Goal: Information Seeking & Learning: Learn about a topic

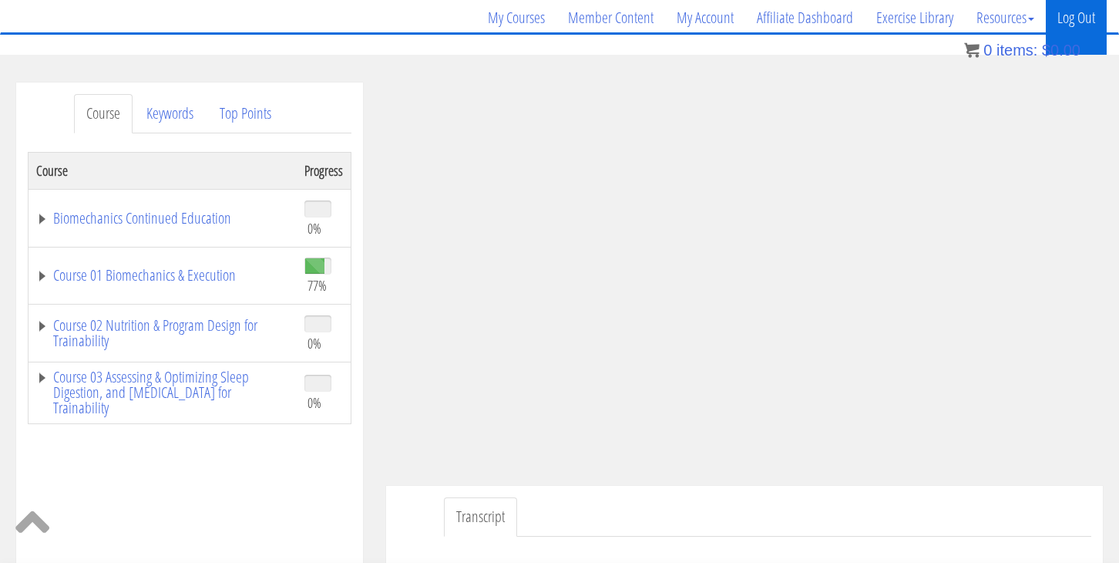
click at [1077, 26] on link "Log Out" at bounding box center [1076, 18] width 61 height 74
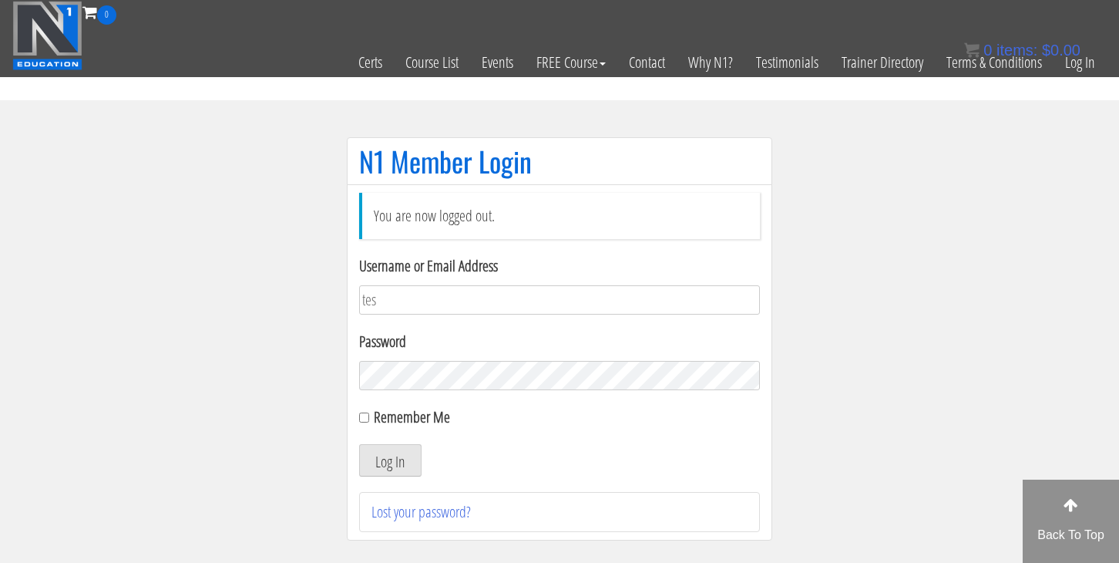
type input "[EMAIL_ADDRESS][DOMAIN_NAME]"
click at [368, 417] on input "Remember Me" at bounding box center [364, 417] width 10 height 10
checkbox input "true"
click at [382, 464] on button "Log In" at bounding box center [390, 460] width 62 height 32
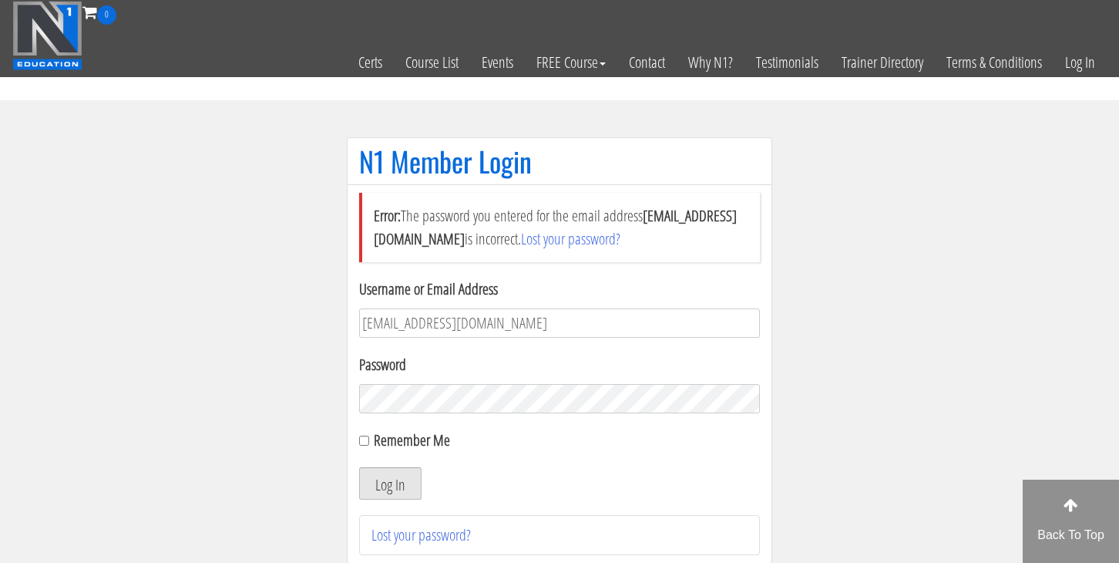
click at [400, 473] on button "Log In" at bounding box center [390, 483] width 62 height 32
click at [359, 467] on button "Log In" at bounding box center [390, 483] width 62 height 32
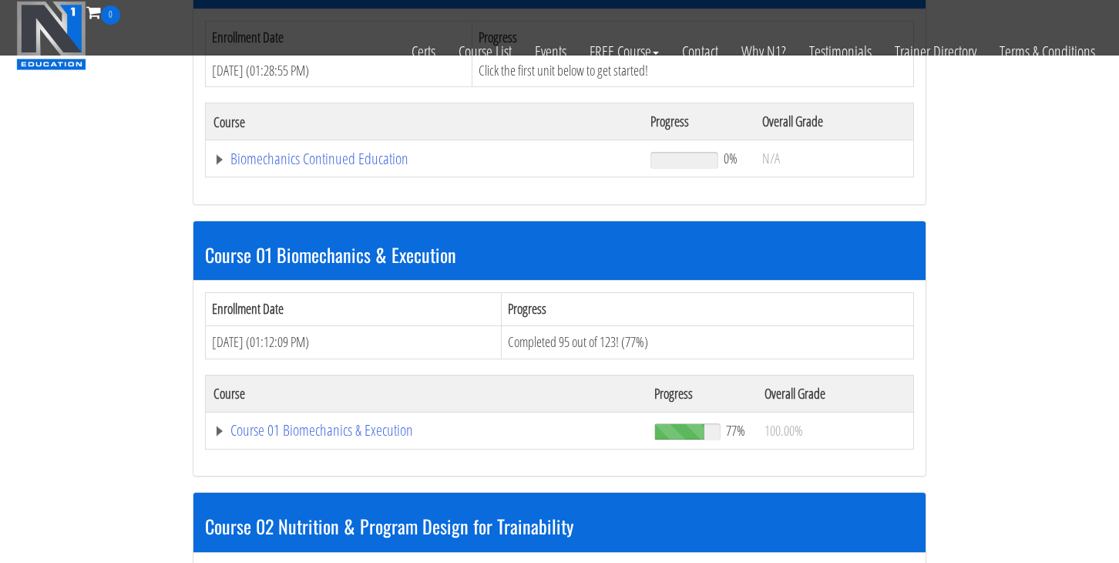
scroll to position [278, 0]
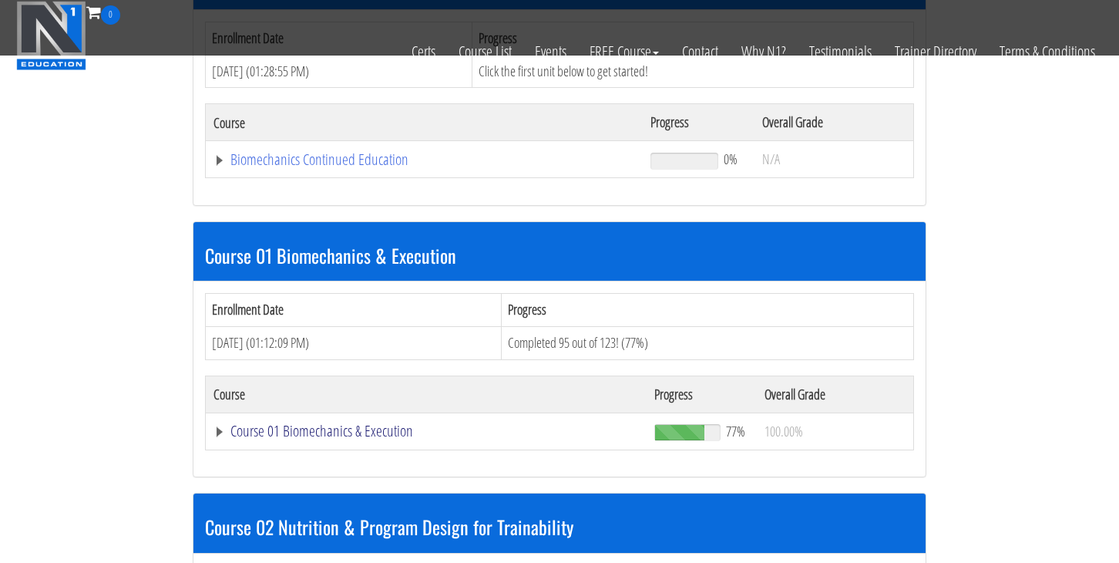
click at [301, 425] on link "Course 01 Biomechanics & Execution" at bounding box center [425, 430] width 425 height 15
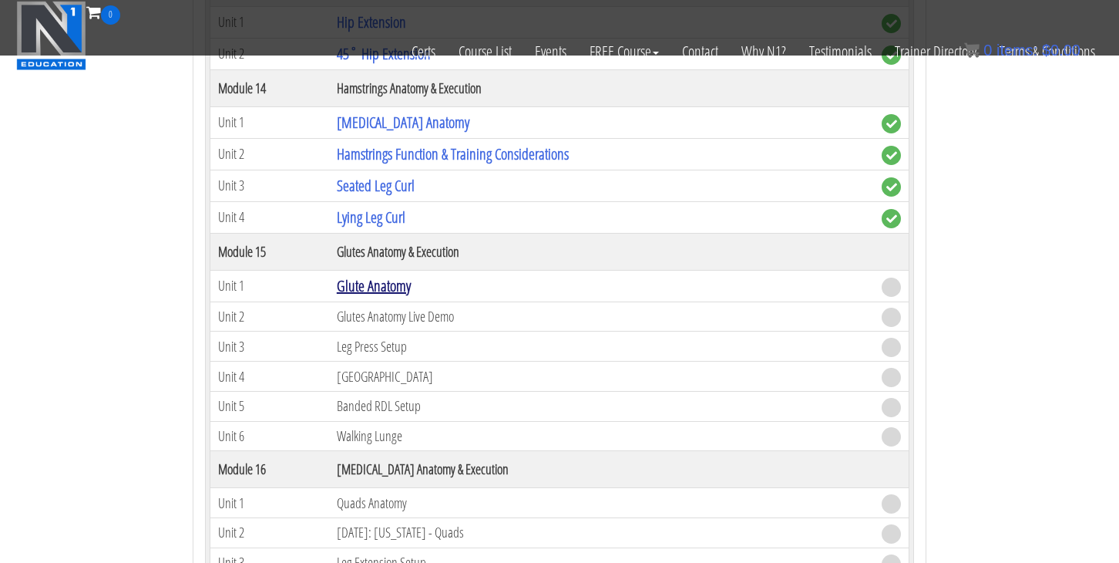
scroll to position [4015, 0]
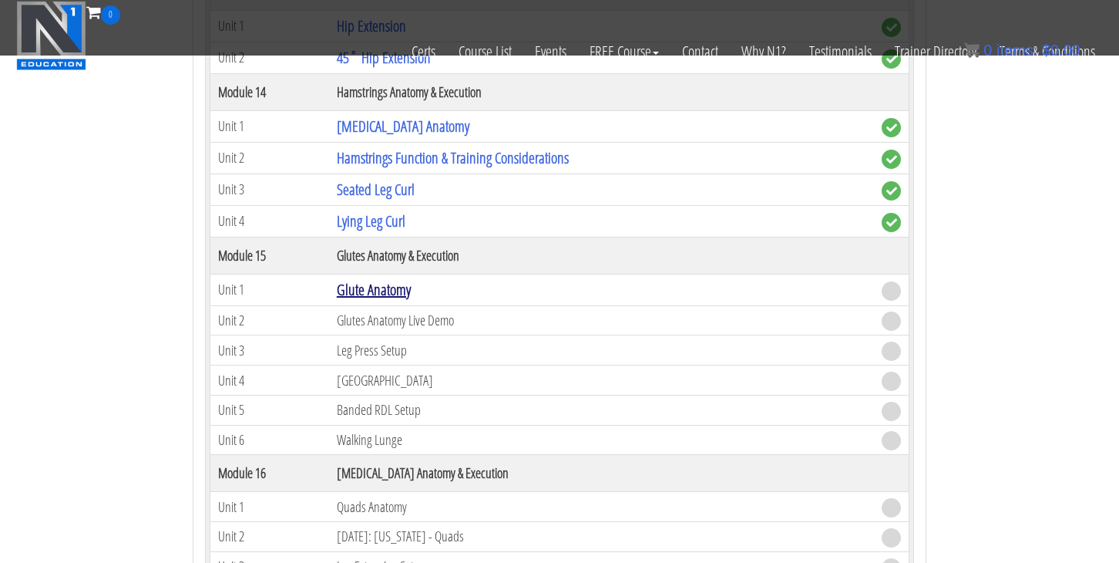
click at [398, 290] on link "Glute Anatomy" at bounding box center [374, 289] width 74 height 21
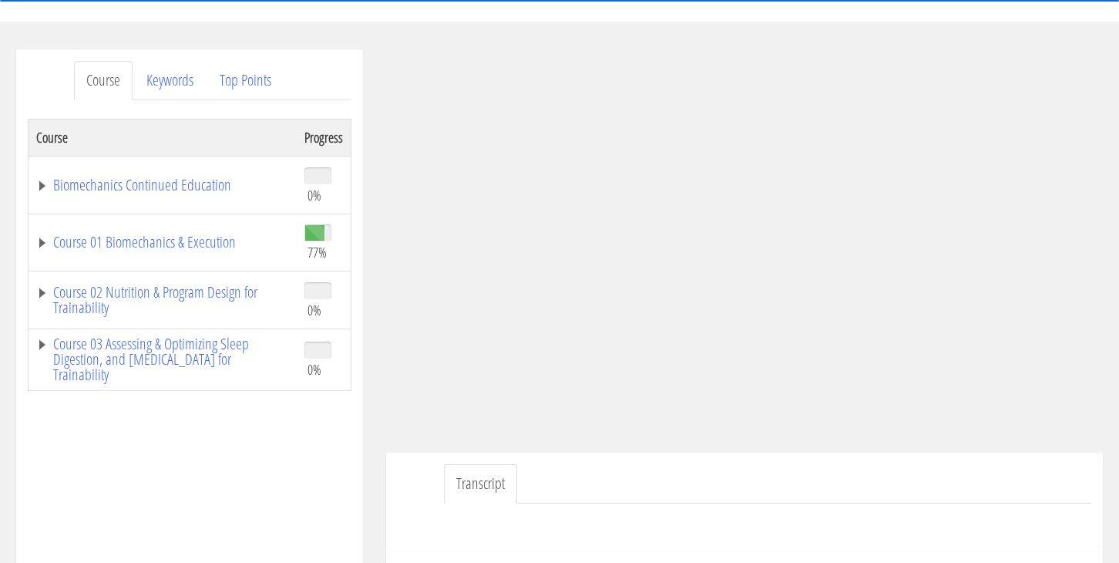
scroll to position [157, 0]
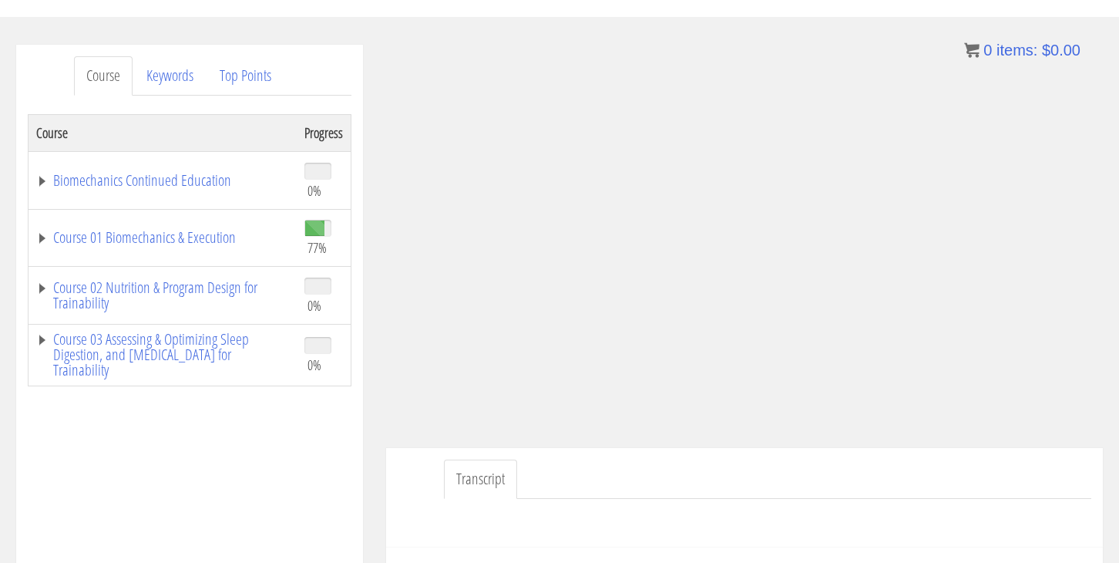
click at [726, 461] on ul "Transcript" at bounding box center [767, 478] width 647 height 39
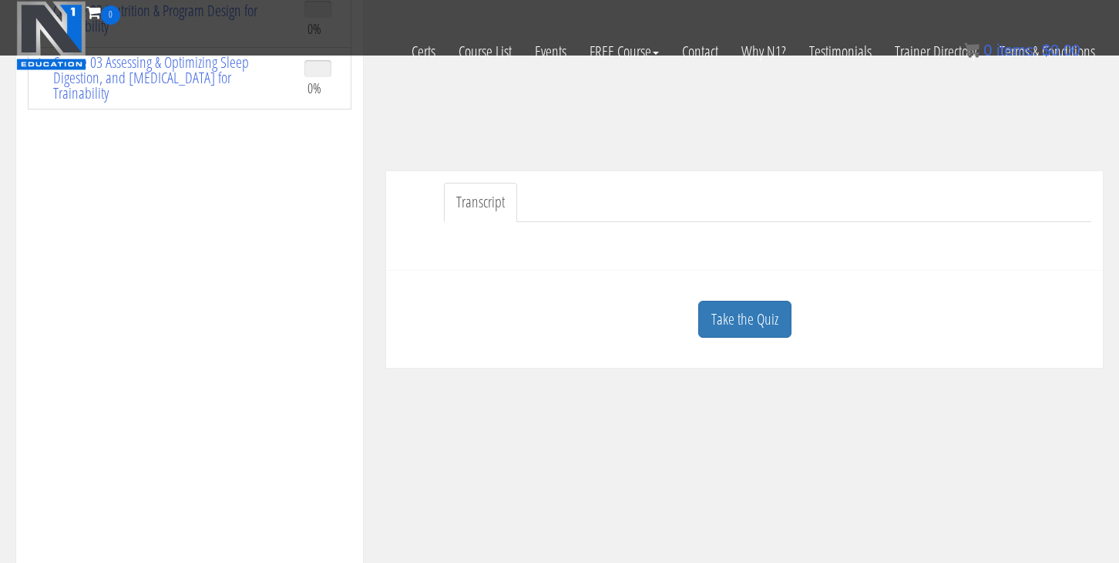
scroll to position [341, 0]
click at [769, 330] on link "Take the Quiz" at bounding box center [744, 316] width 93 height 38
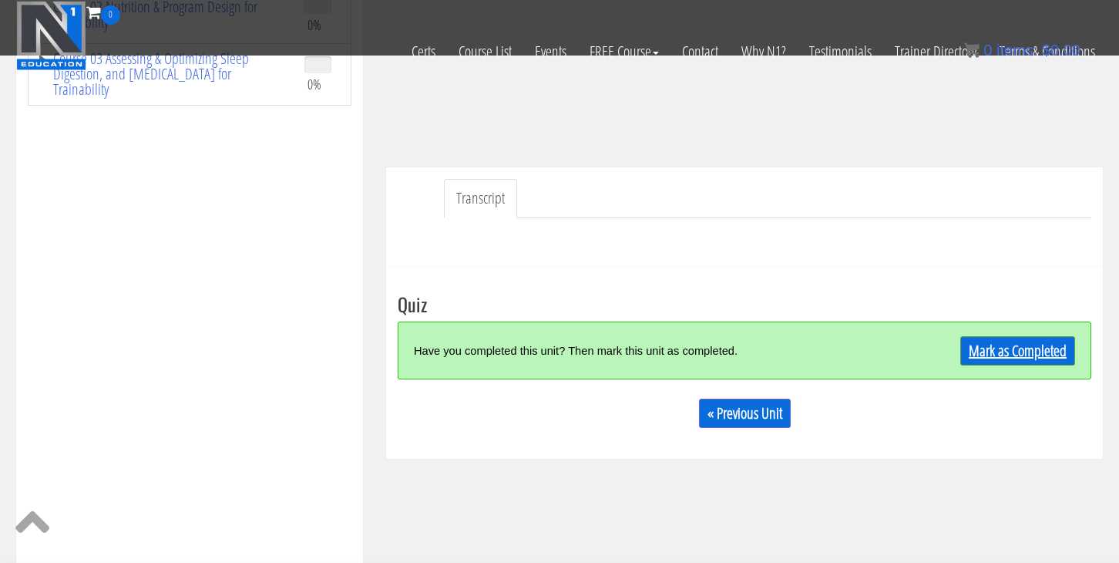
click at [1037, 359] on link "Mark as Completed" at bounding box center [1017, 350] width 115 height 29
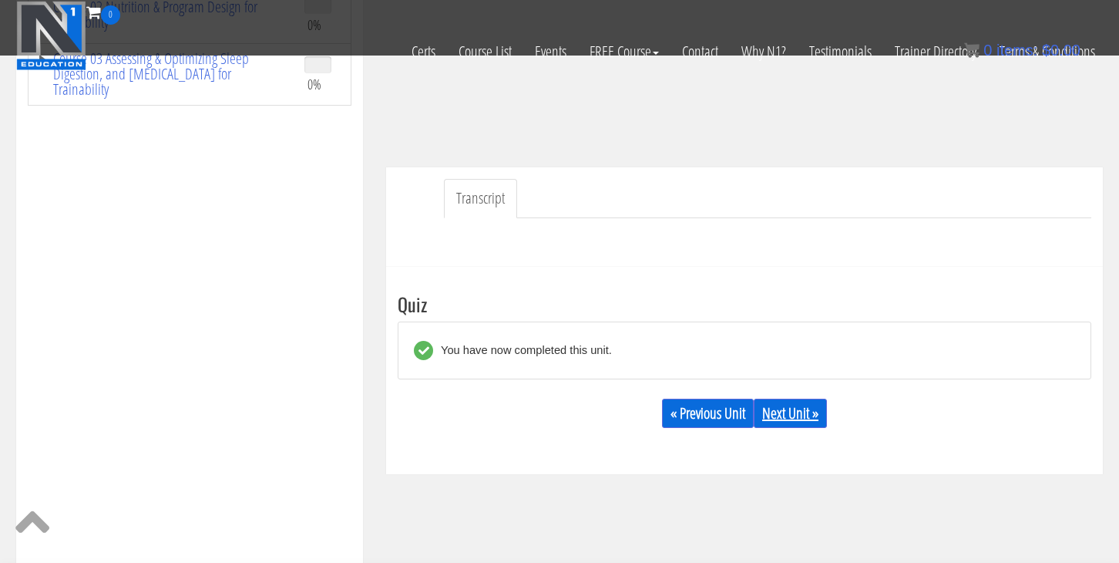
click at [780, 417] on link "Next Unit »" at bounding box center [790, 412] width 73 height 29
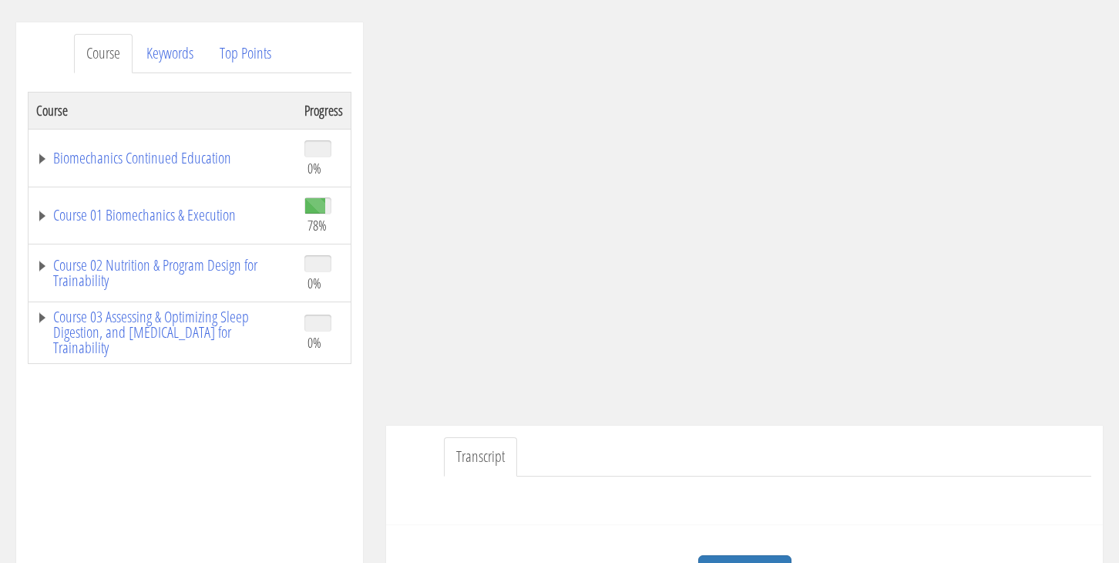
scroll to position [183, 0]
click at [819, 456] on ul "Transcript" at bounding box center [767, 453] width 647 height 39
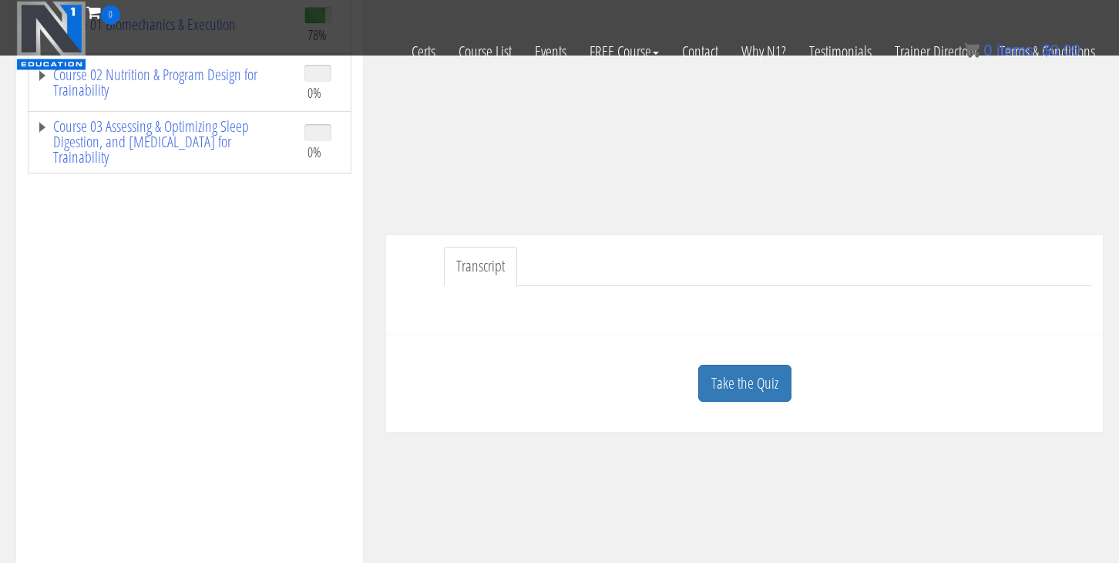
scroll to position [285, 0]
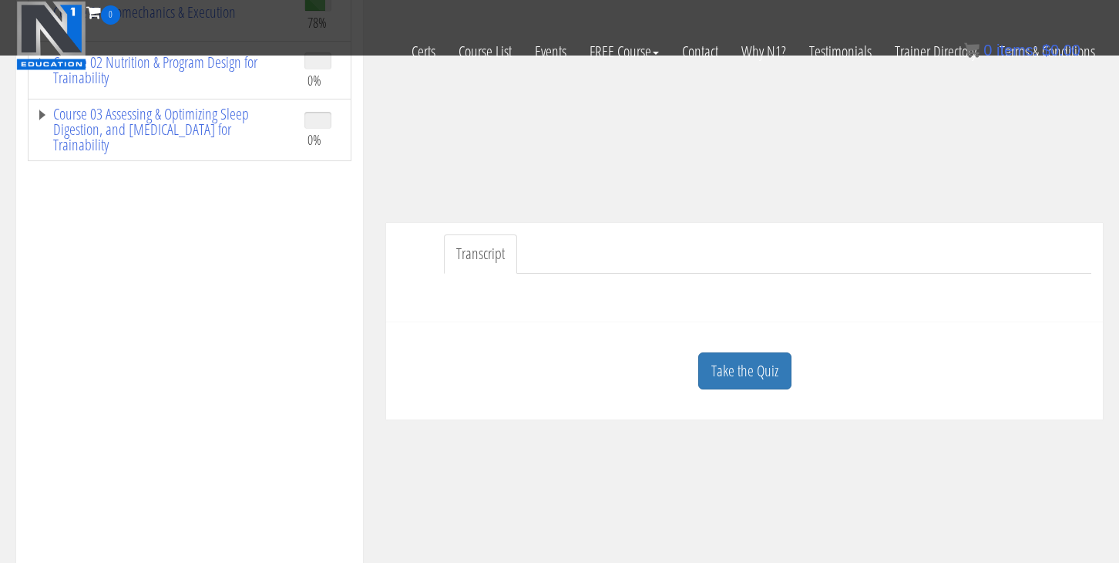
click at [731, 367] on link "Take the Quiz" at bounding box center [744, 371] width 93 height 38
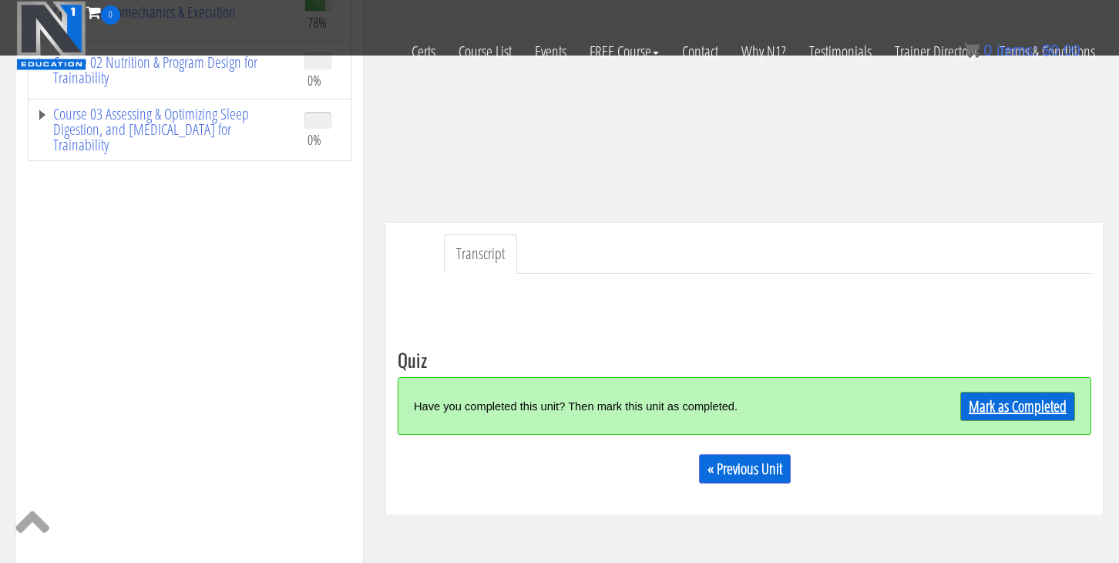
click at [1000, 414] on link "Mark as Completed" at bounding box center [1017, 405] width 115 height 29
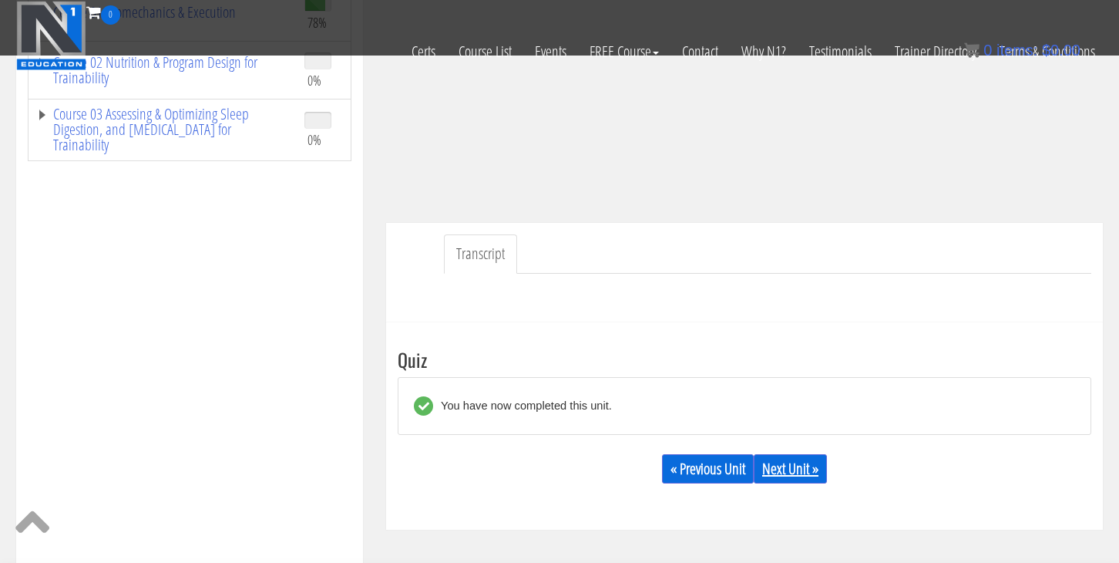
click at [805, 479] on link "Next Unit »" at bounding box center [790, 468] width 73 height 29
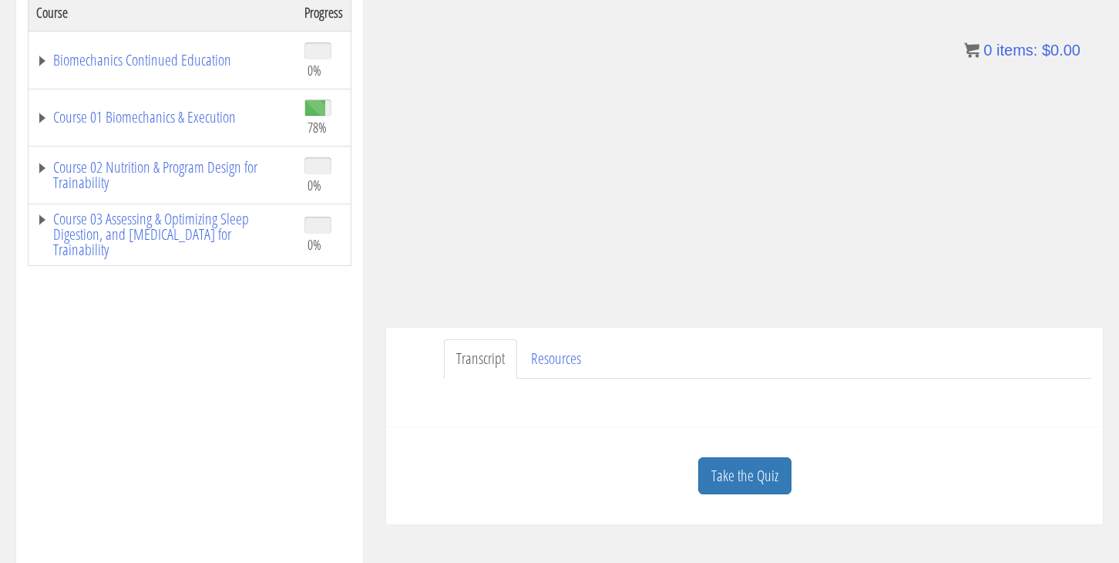
scroll to position [311, 0]
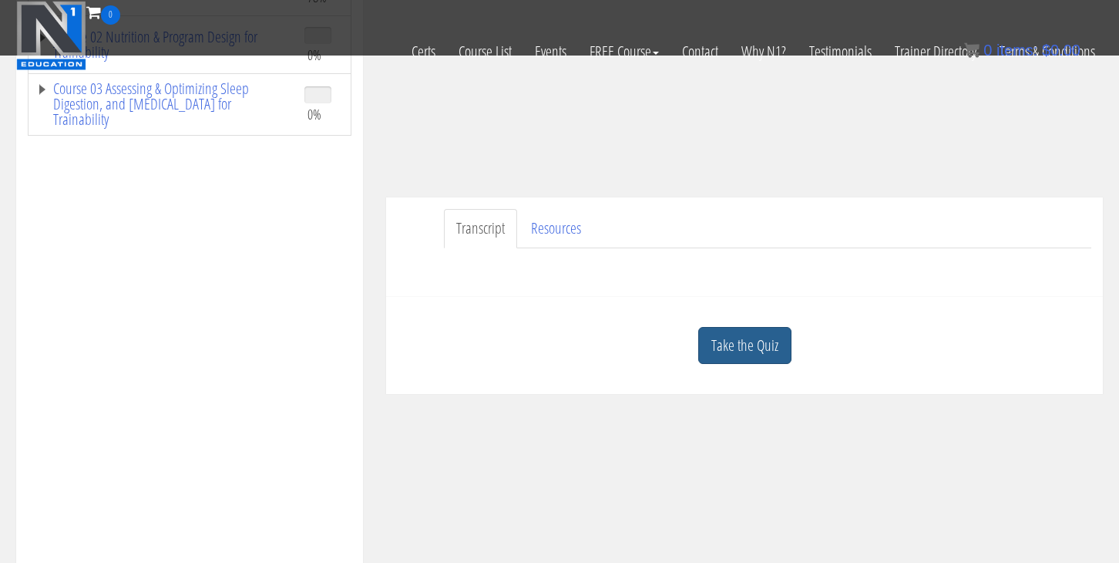
click at [742, 336] on link "Take the Quiz" at bounding box center [744, 346] width 93 height 38
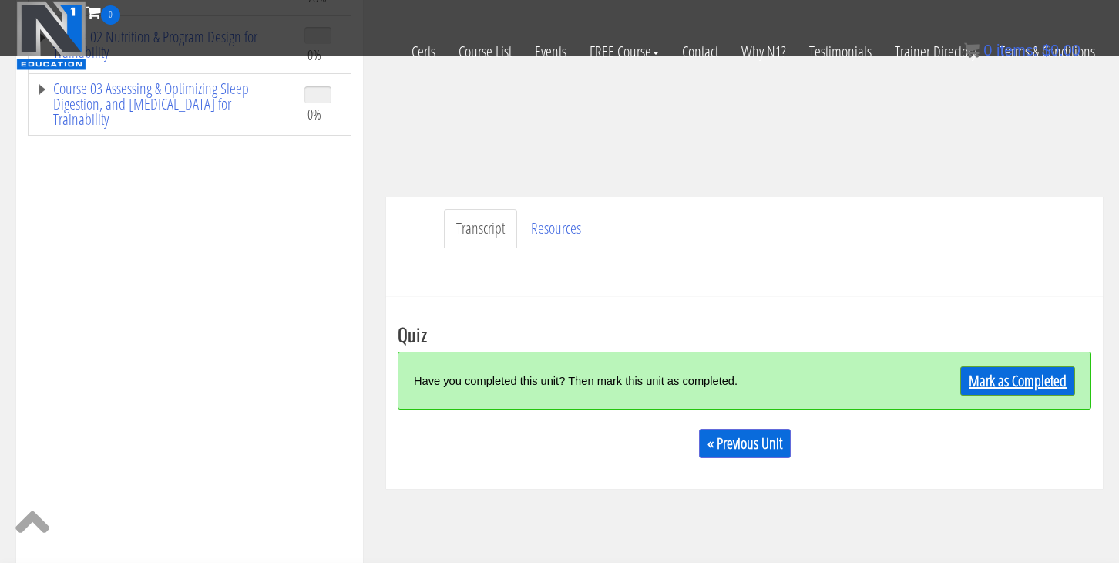
click at [1005, 372] on link "Mark as Completed" at bounding box center [1017, 380] width 115 height 29
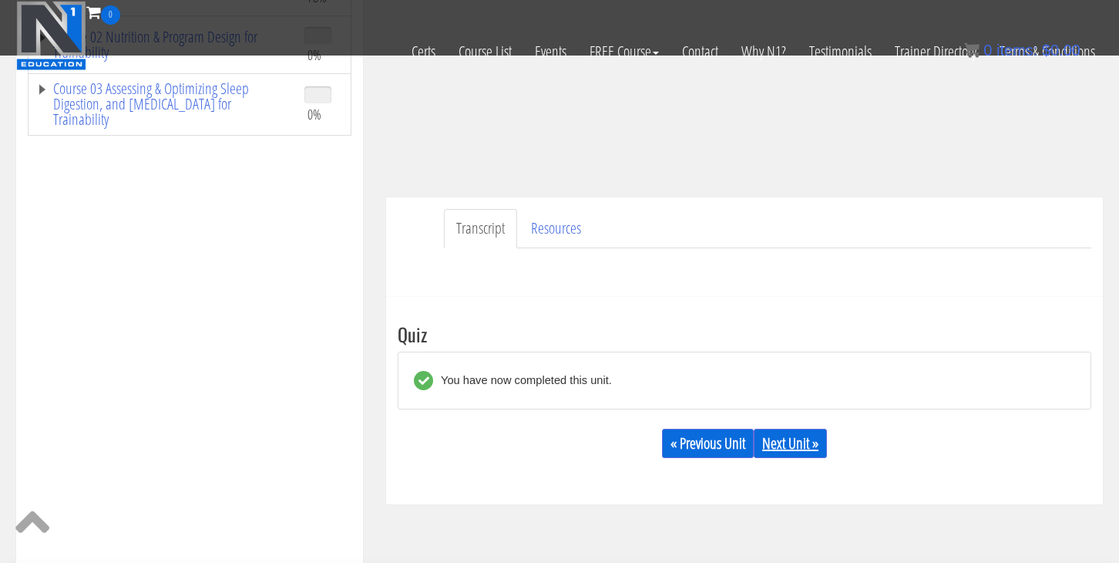
click at [784, 442] on link "Next Unit »" at bounding box center [790, 442] width 73 height 29
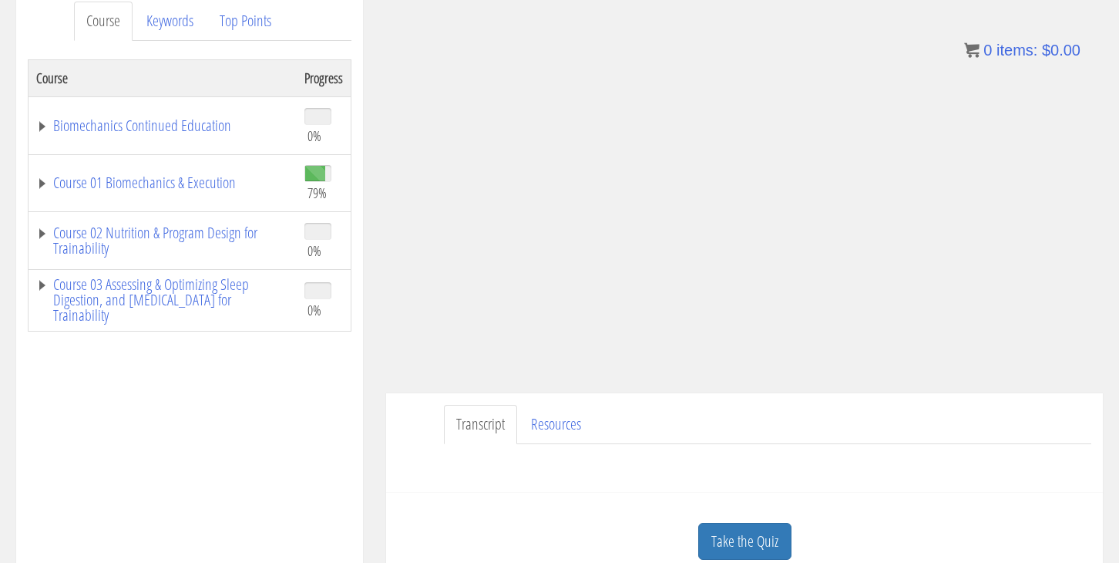
scroll to position [214, 0]
click at [181, 178] on link "Course 01 Biomechanics & Execution" at bounding box center [162, 180] width 253 height 15
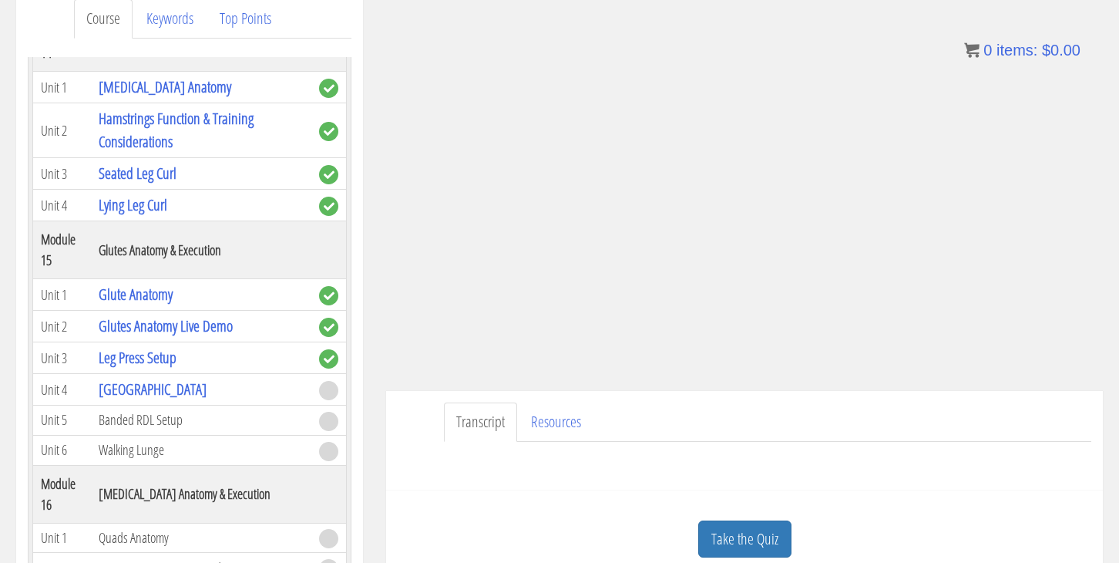
scroll to position [4136, 0]
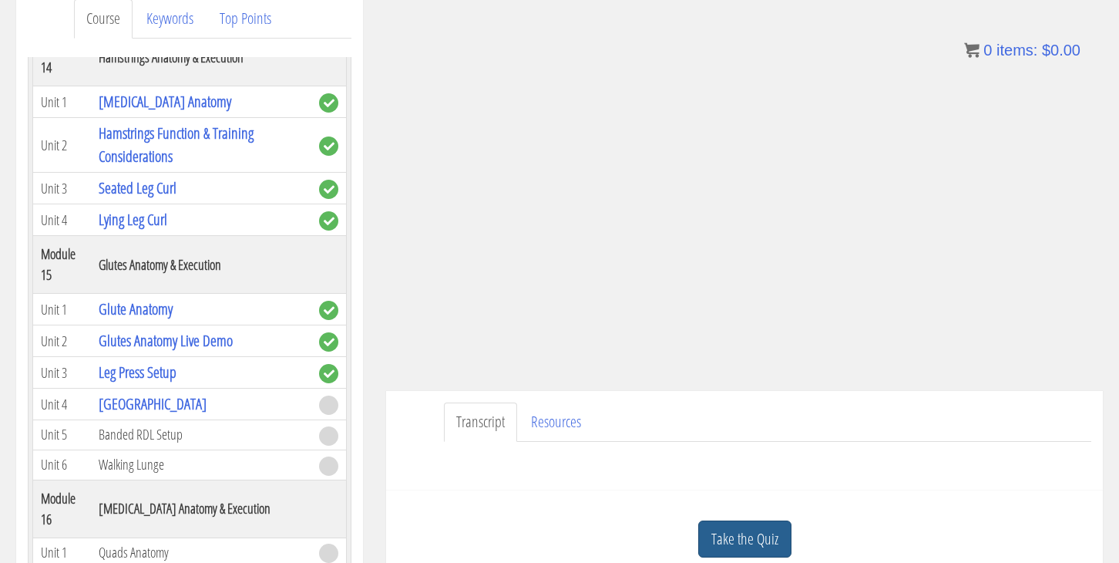
click at [741, 539] on link "Take the Quiz" at bounding box center [744, 539] width 93 height 38
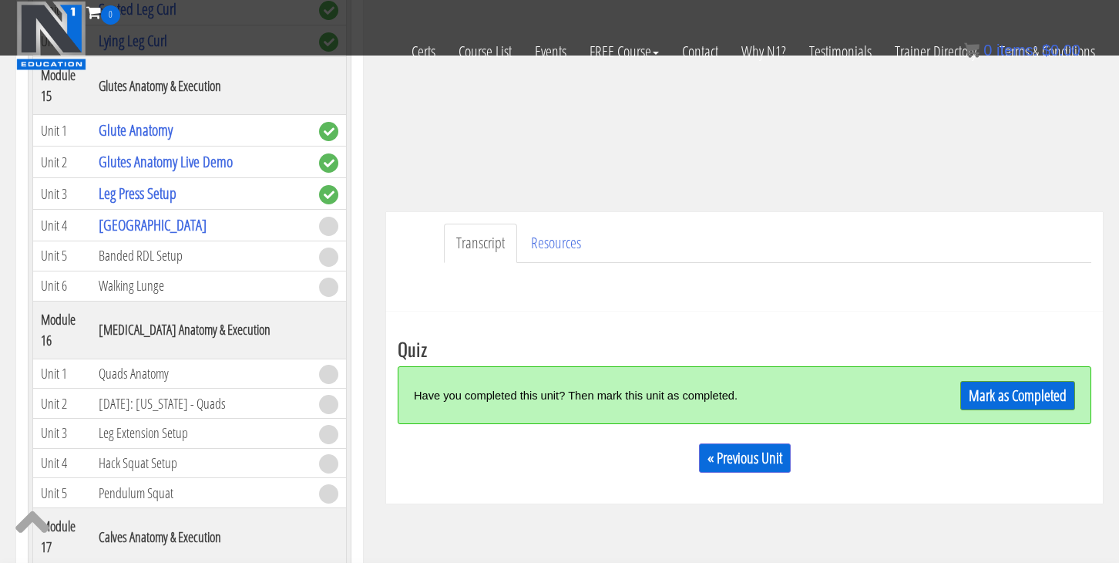
scroll to position [287, 0]
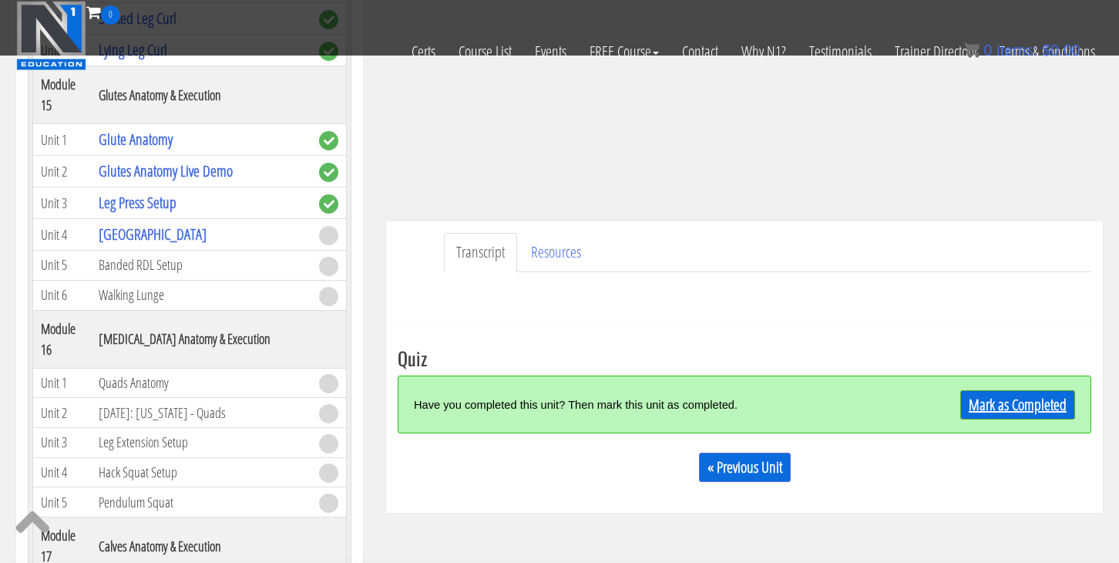
click at [1015, 411] on link "Mark as Completed" at bounding box center [1017, 404] width 115 height 29
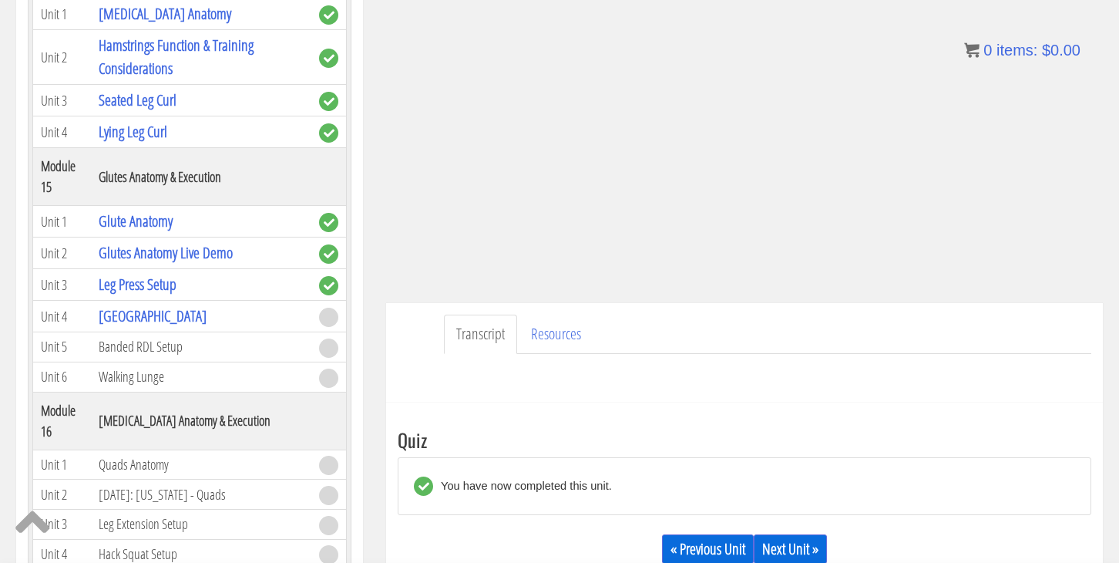
scroll to position [314, 0]
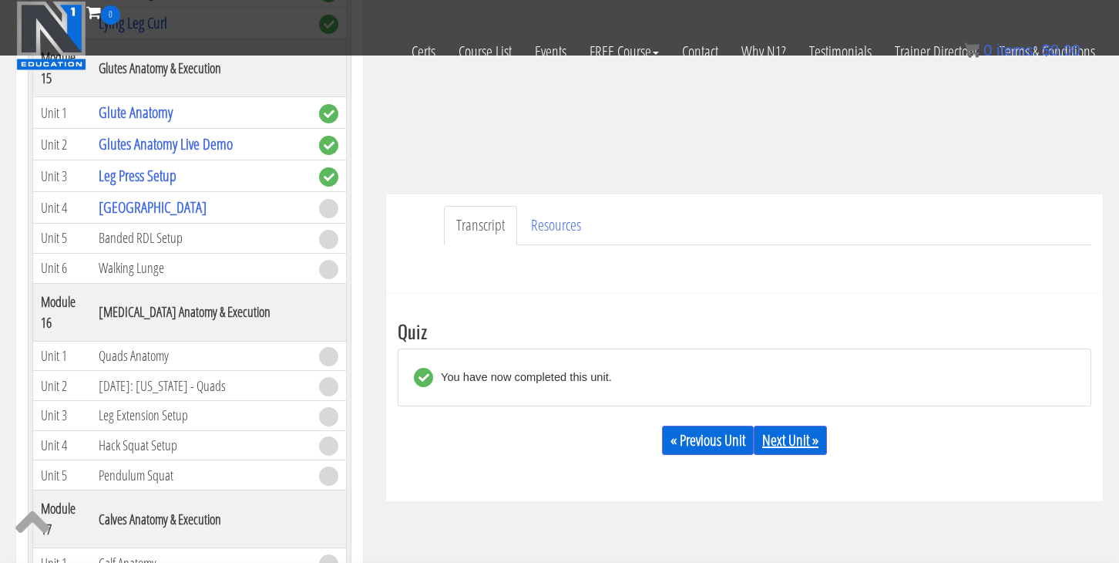
click at [801, 442] on link "Next Unit »" at bounding box center [790, 439] width 73 height 29
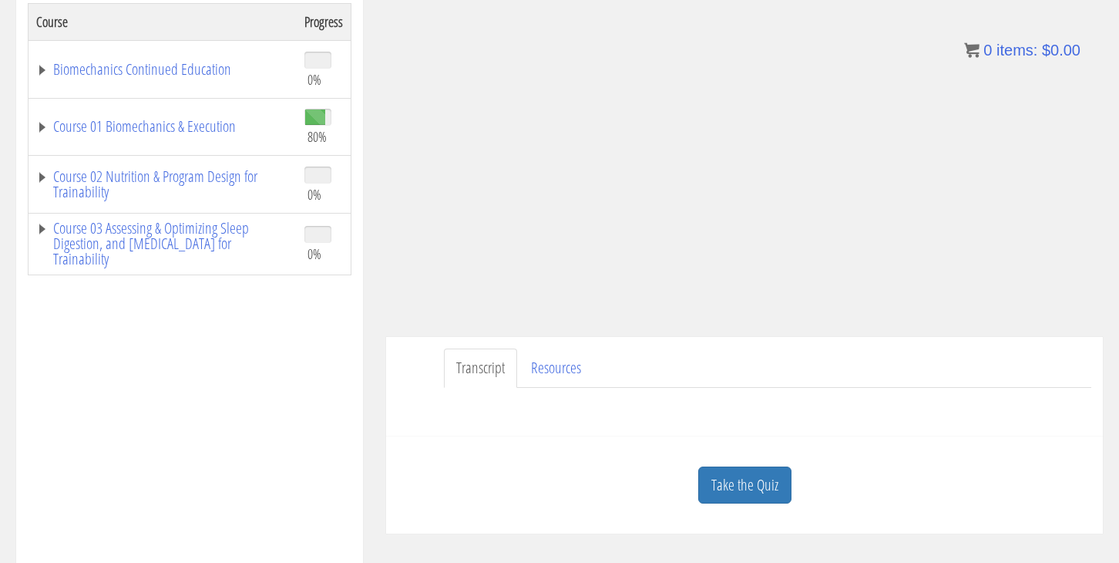
scroll to position [270, 0]
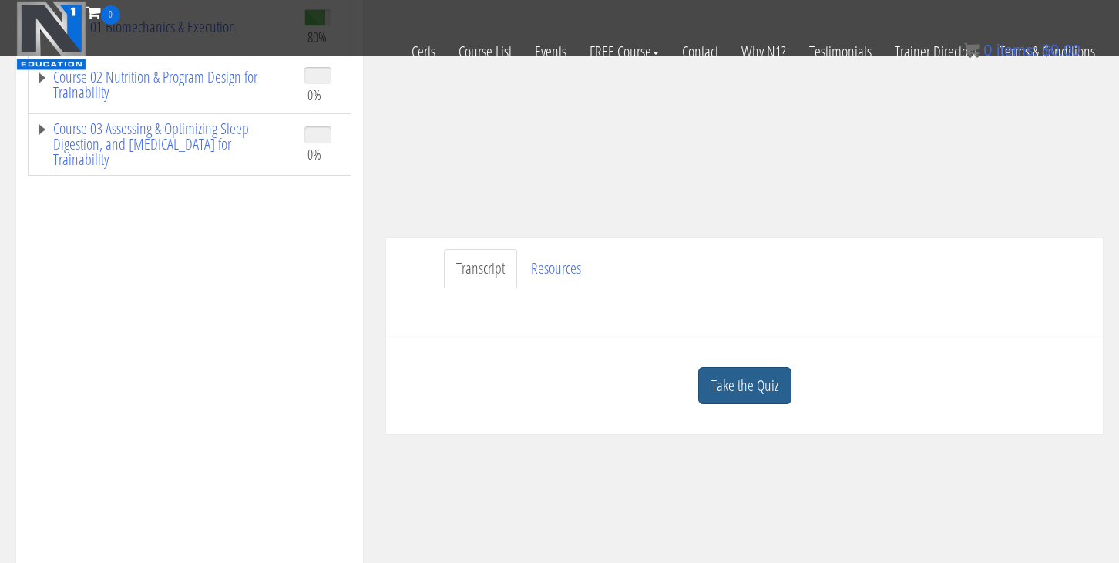
click at [741, 387] on link "Take the Quiz" at bounding box center [744, 386] width 93 height 38
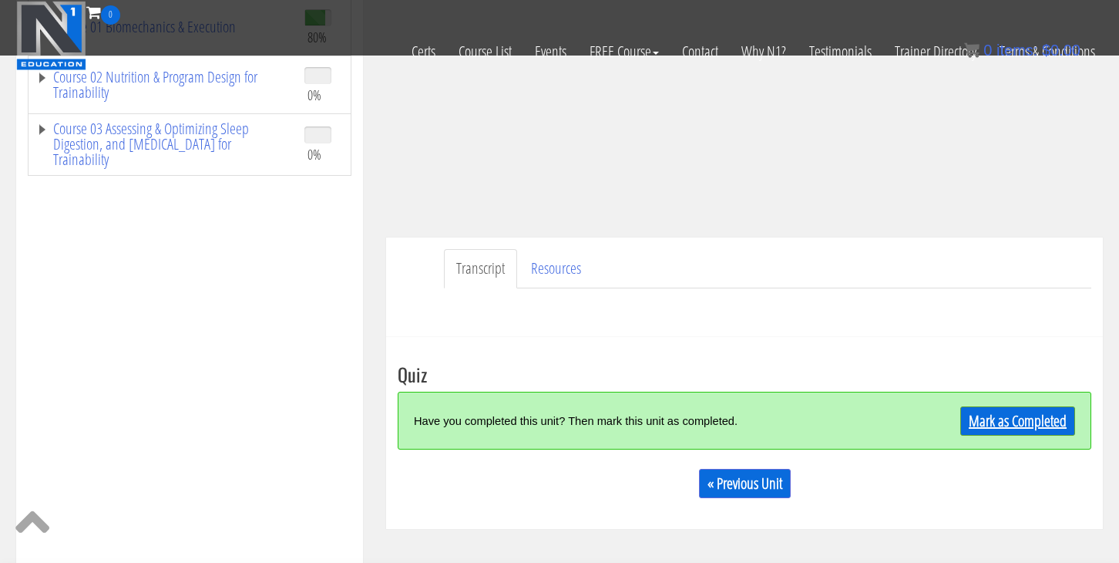
click at [1051, 427] on link "Mark as Completed" at bounding box center [1017, 420] width 115 height 29
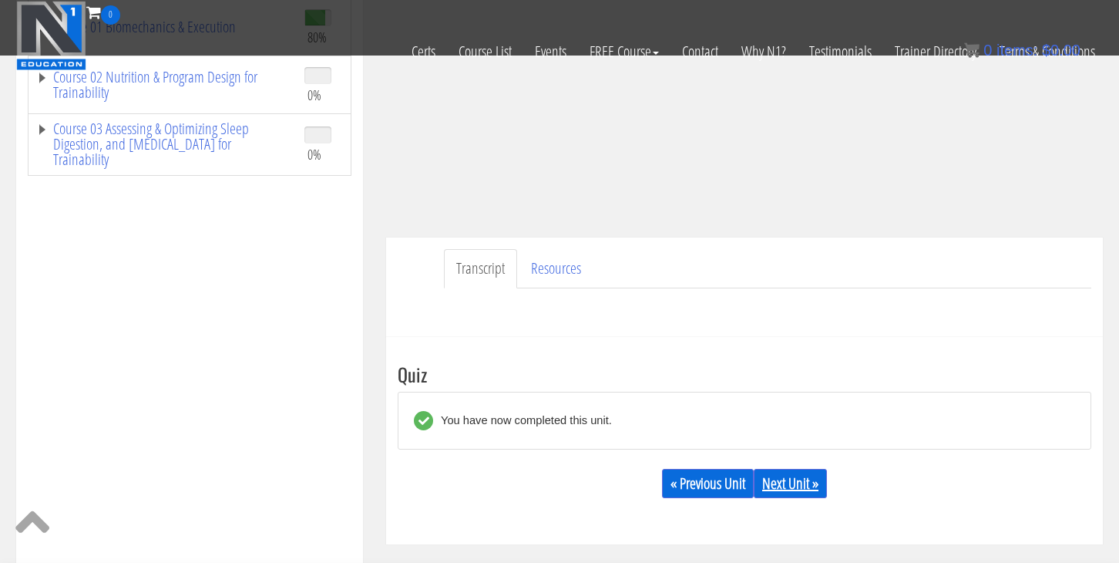
click at [766, 486] on link "Next Unit »" at bounding box center [790, 483] width 73 height 29
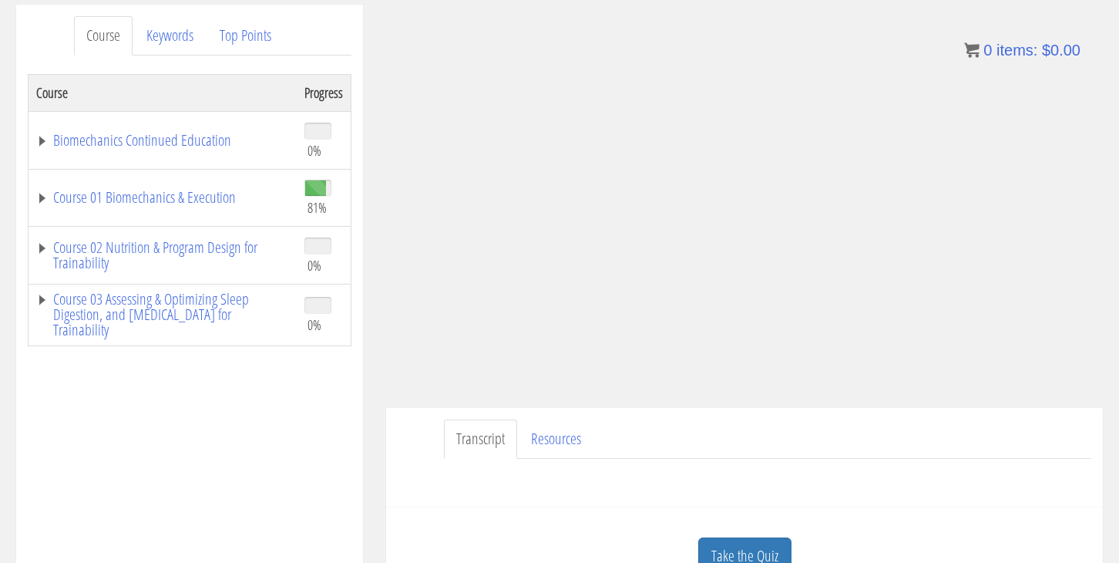
scroll to position [234, 0]
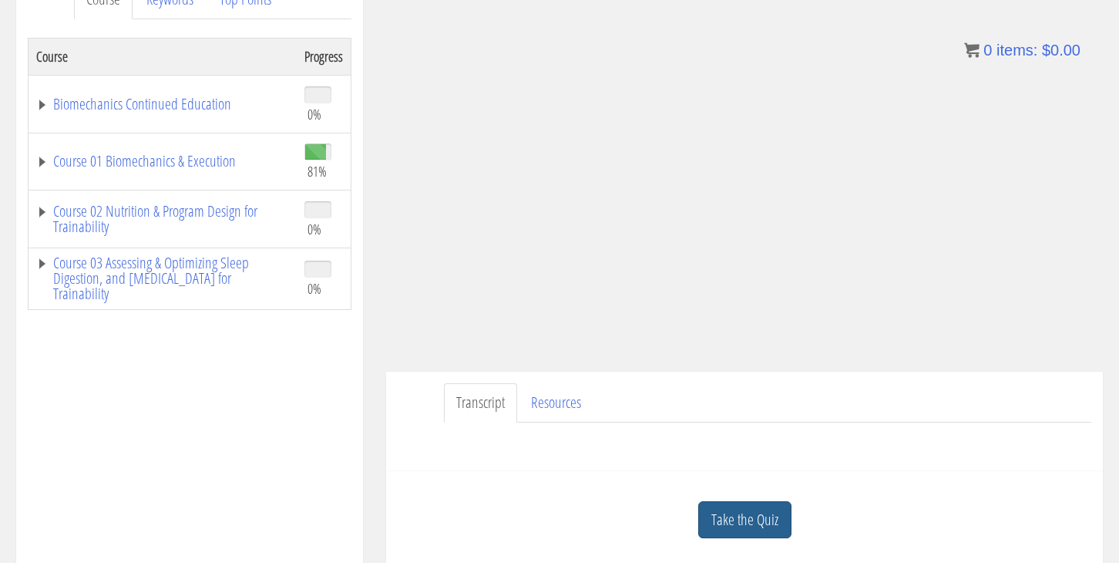
click at [753, 529] on link "Take the Quiz" at bounding box center [744, 520] width 93 height 38
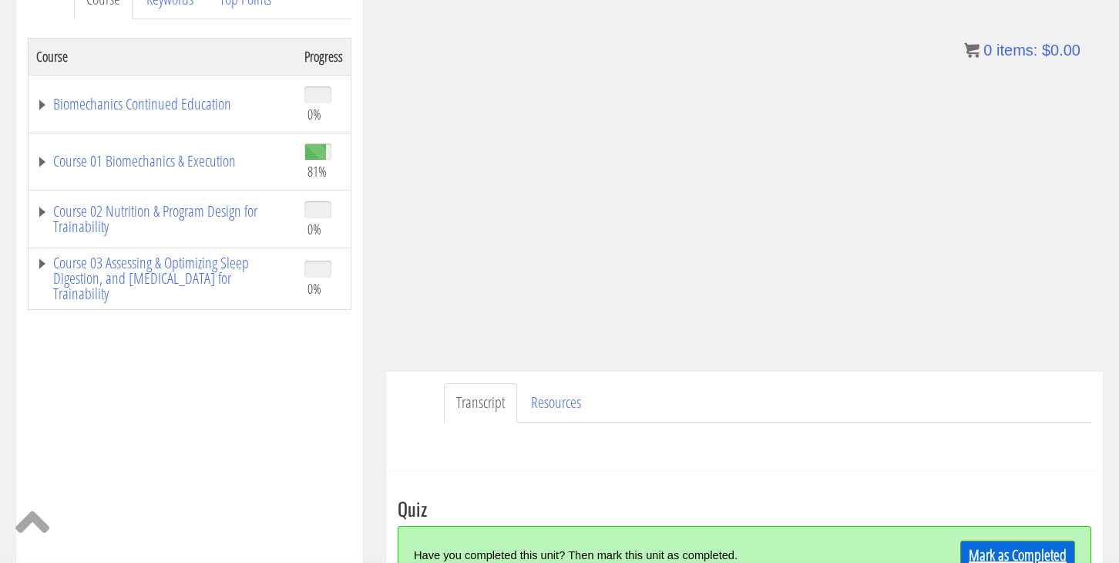
click at [981, 548] on link "Mark as Completed" at bounding box center [1017, 554] width 115 height 29
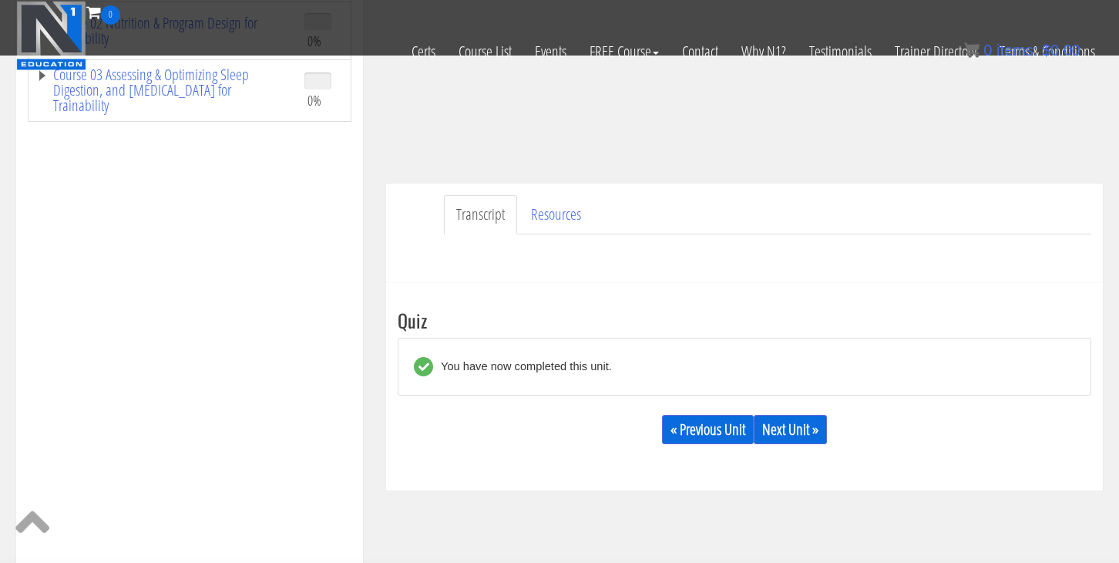
scroll to position [328, 0]
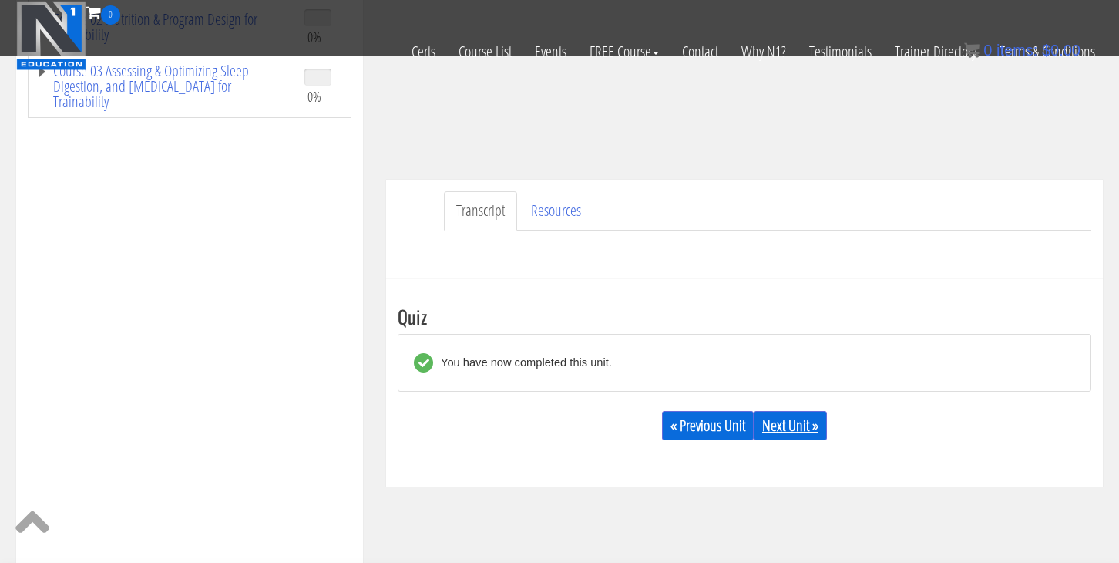
click at [798, 428] on link "Next Unit »" at bounding box center [790, 425] width 73 height 29
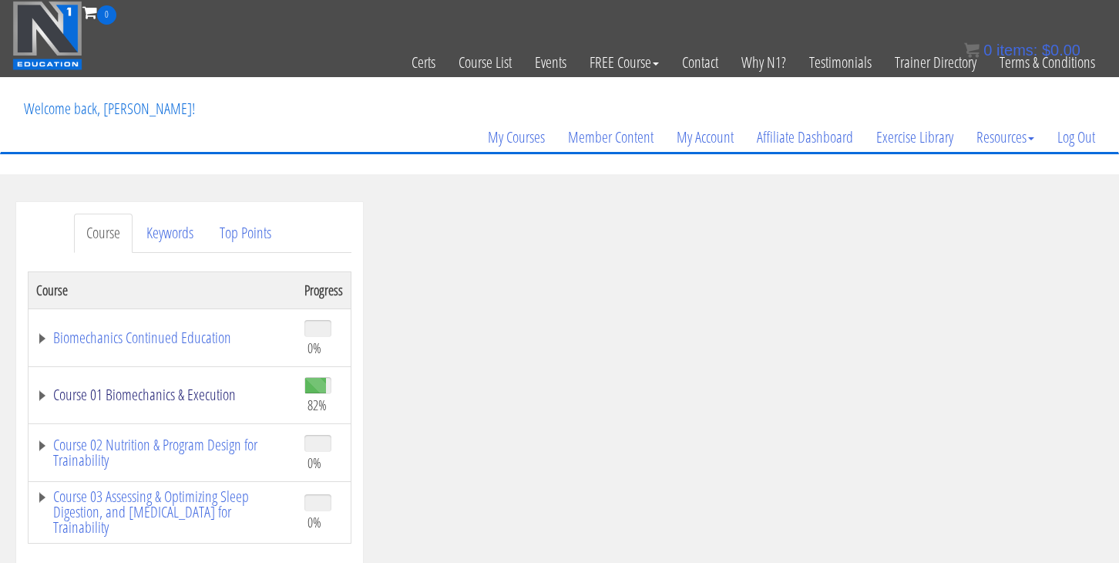
click at [150, 405] on td "Course 01 Biomechanics & Execution" at bounding box center [163, 395] width 269 height 58
click at [145, 393] on link "Course 01 Biomechanics & Execution" at bounding box center [162, 394] width 253 height 15
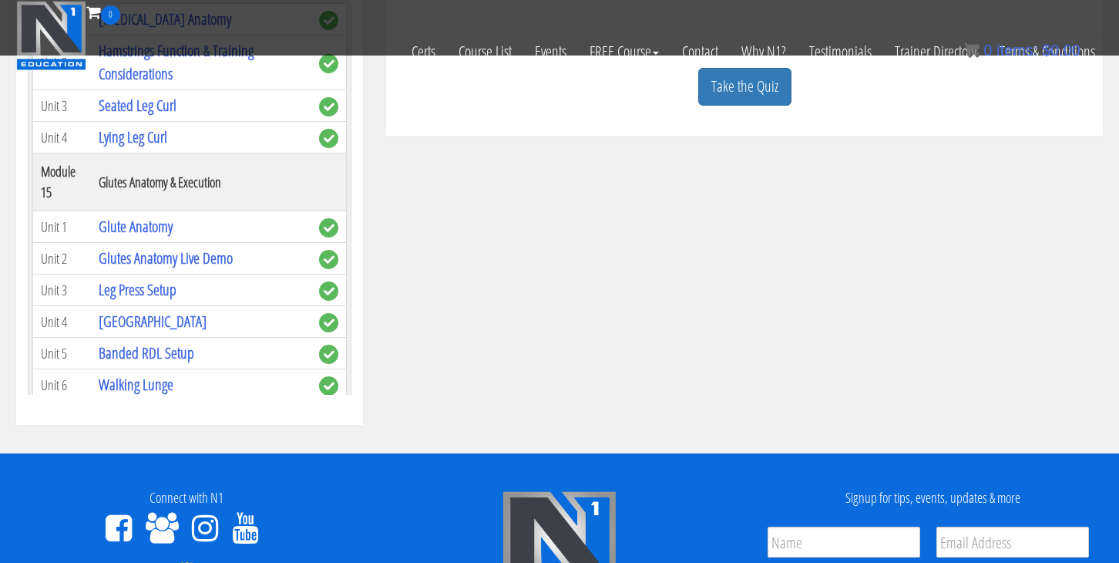
scroll to position [3788, 0]
